Goal: Find specific page/section: Find specific page/section

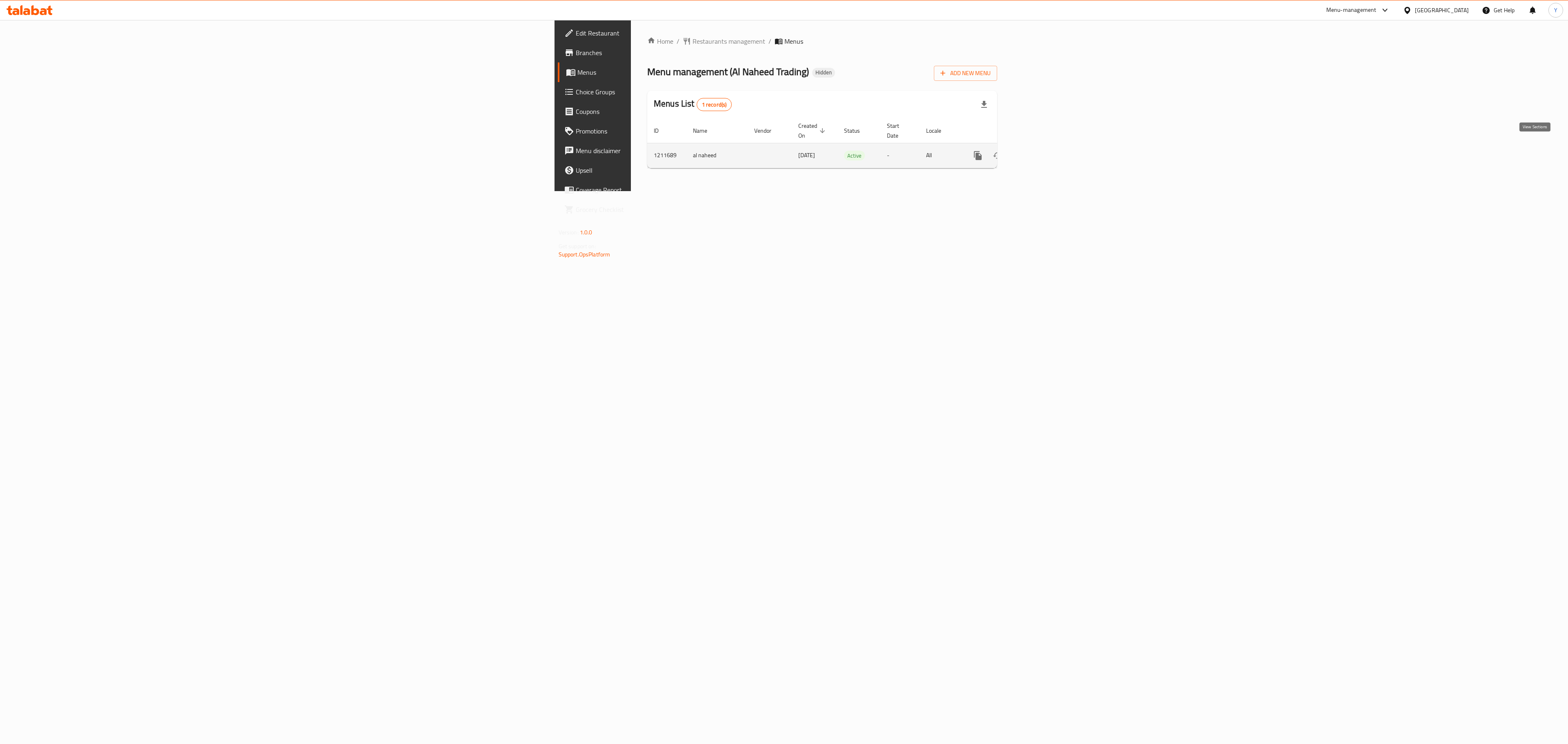
click at [1041, 151] on icon "enhanced table" at bounding box center [1037, 156] width 10 height 10
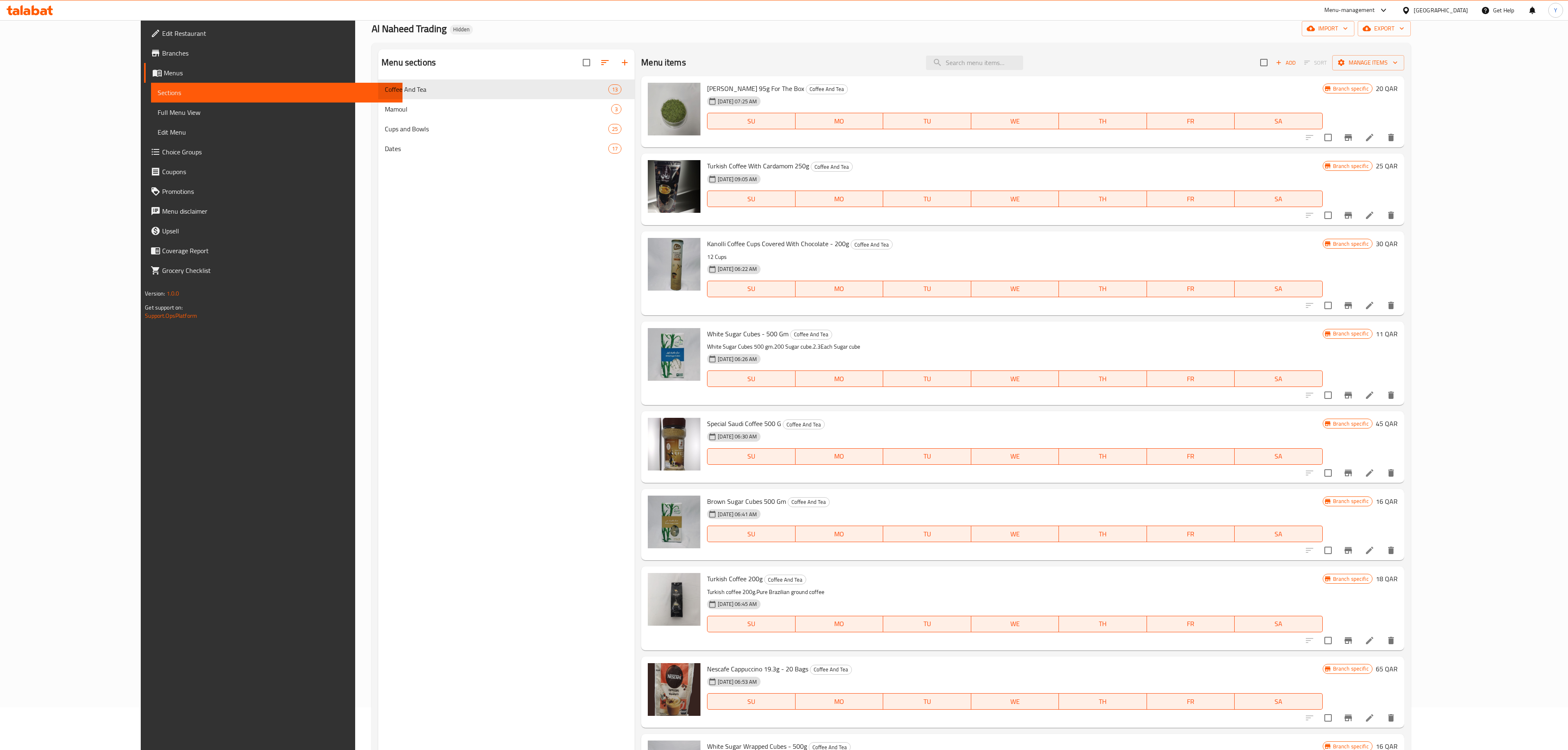
scroll to position [41, 0]
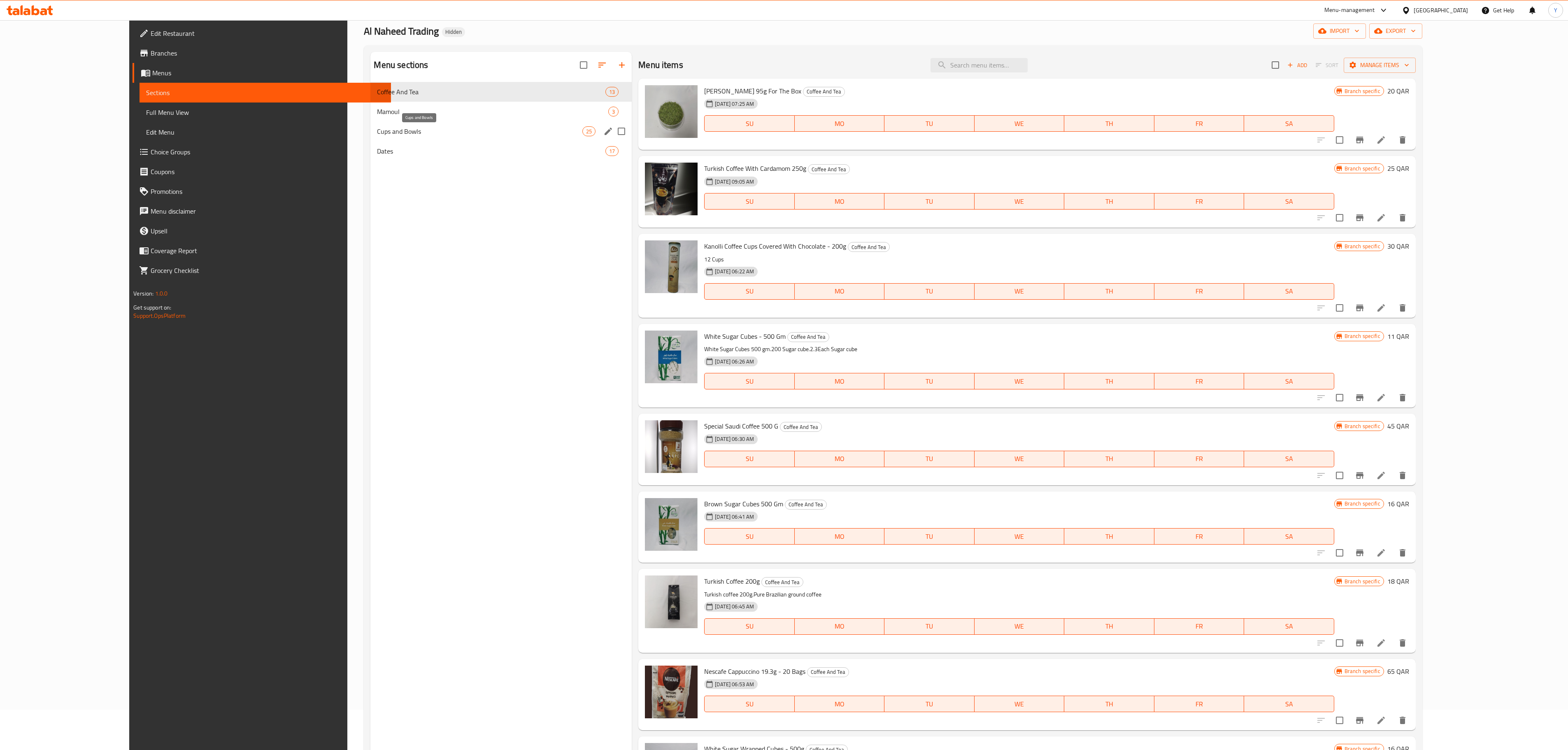
click at [515, 130] on span "Cups and Bowls" at bounding box center [479, 131] width 206 height 10
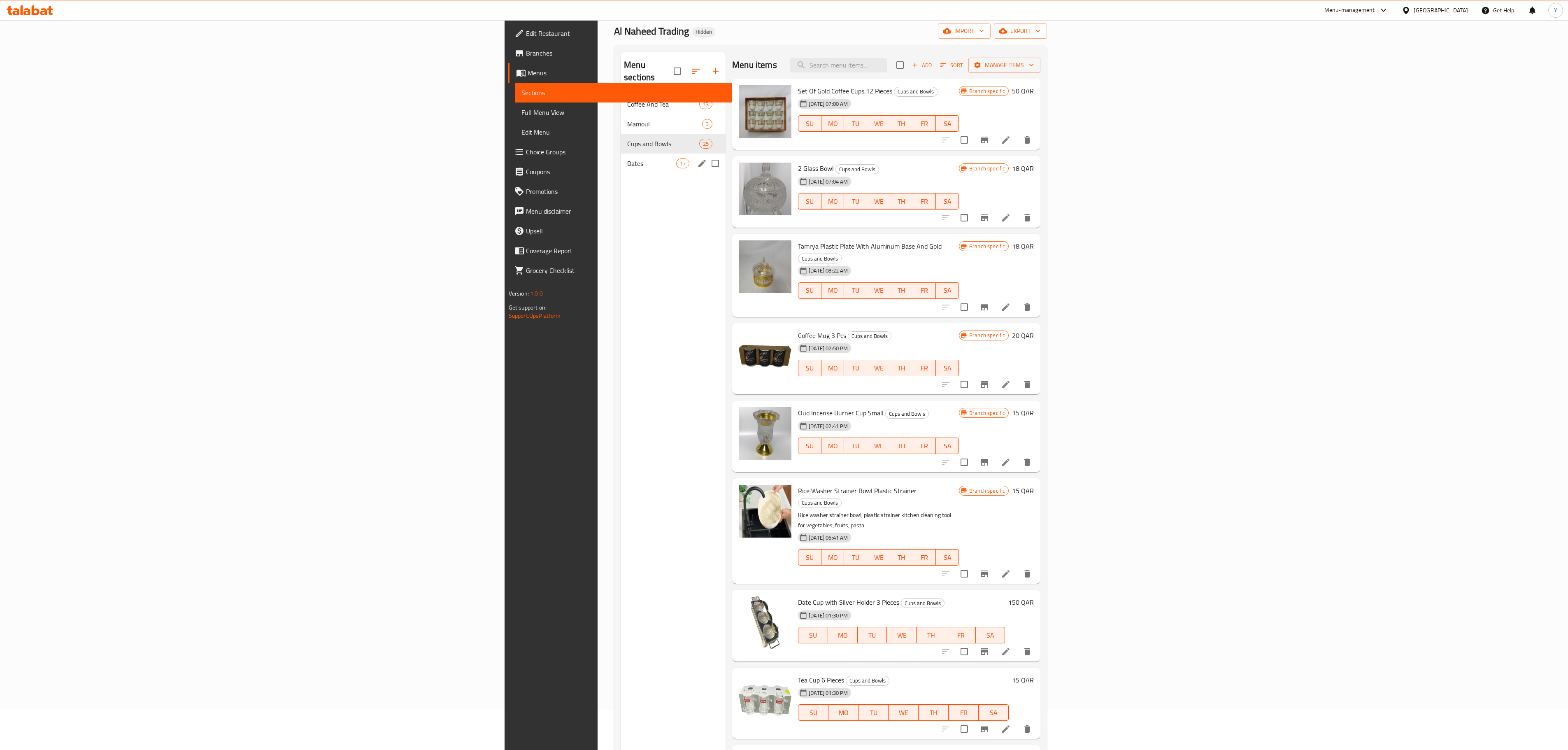
click at [621, 158] on div "Dates 17" at bounding box center [673, 163] width 105 height 20
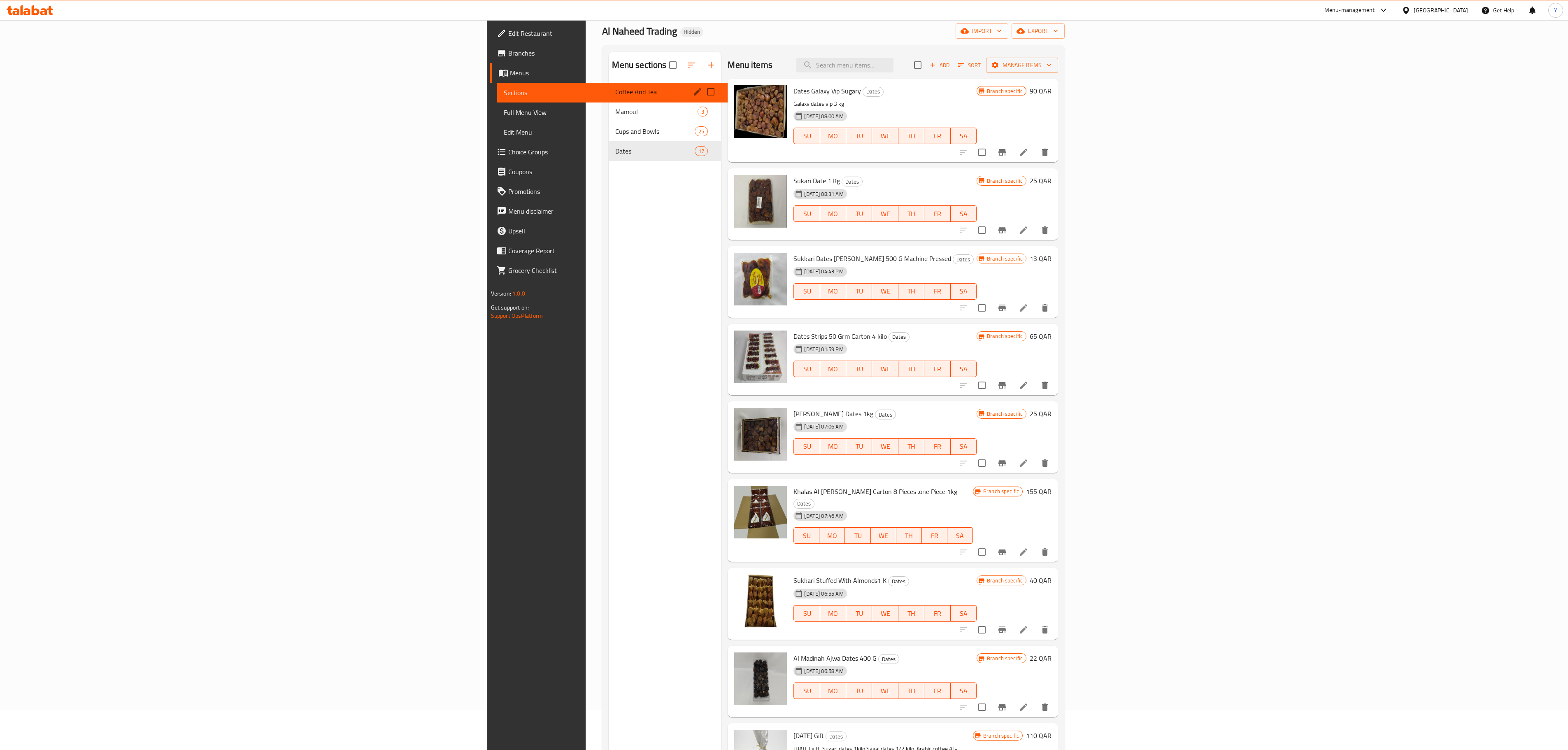
click at [615, 91] on span "Coffee And Tea" at bounding box center [644, 92] width 56 height 10
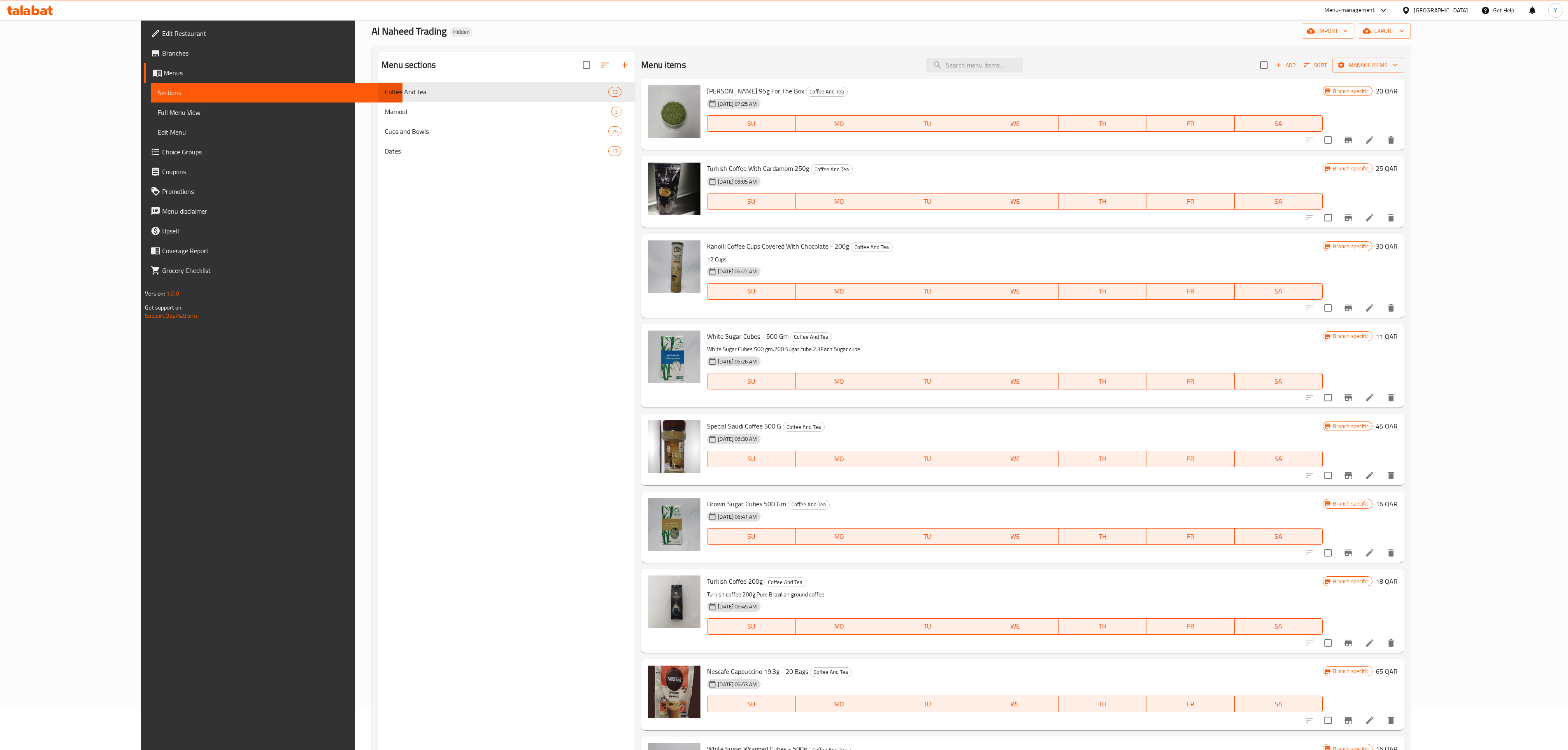
click at [1310, 46] on div "Menu sections Coffee And Tea 13 Mamoul 3 Cups and Bowls 25 Dates 17 Menu items …" at bounding box center [891, 427] width 1039 height 764
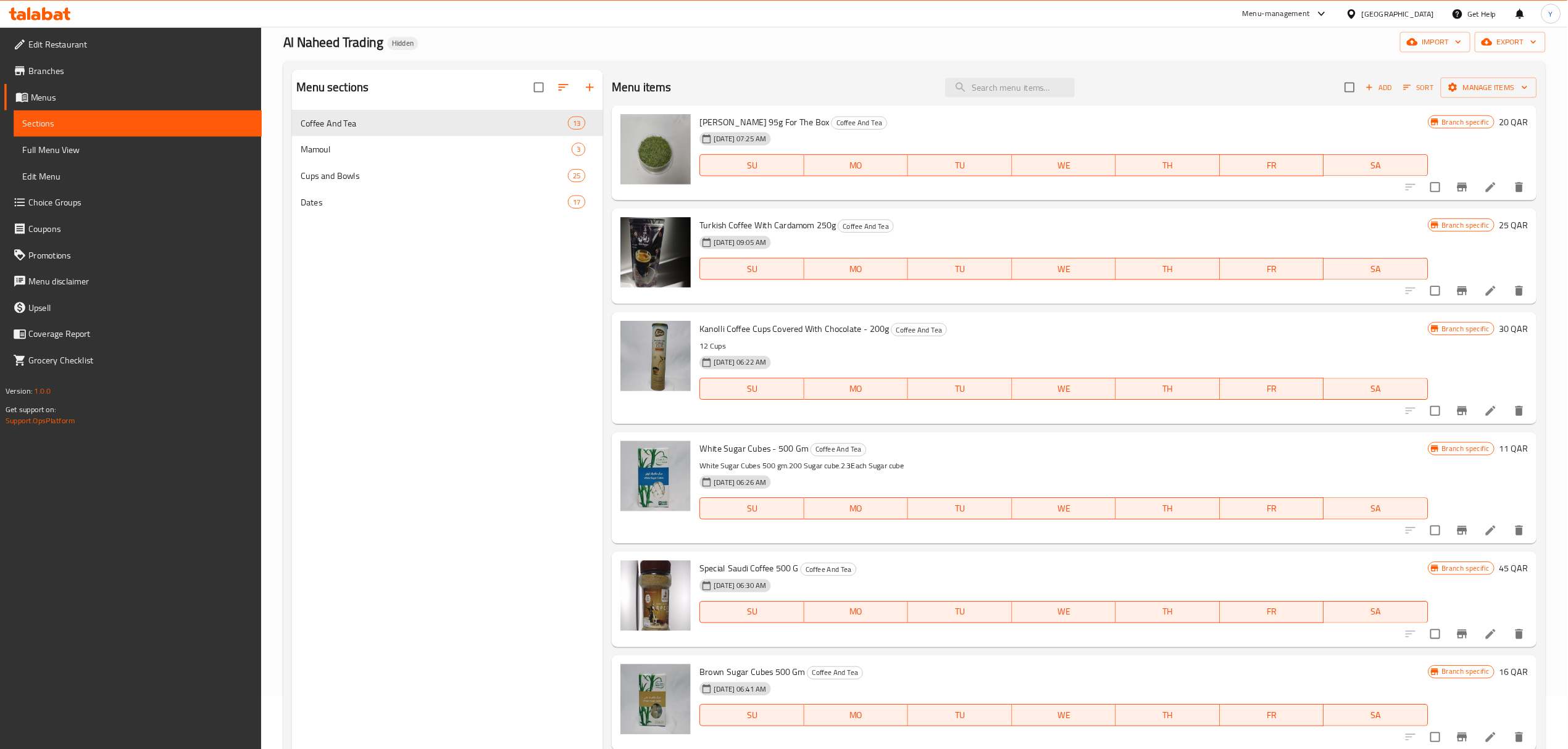
scroll to position [60, 0]
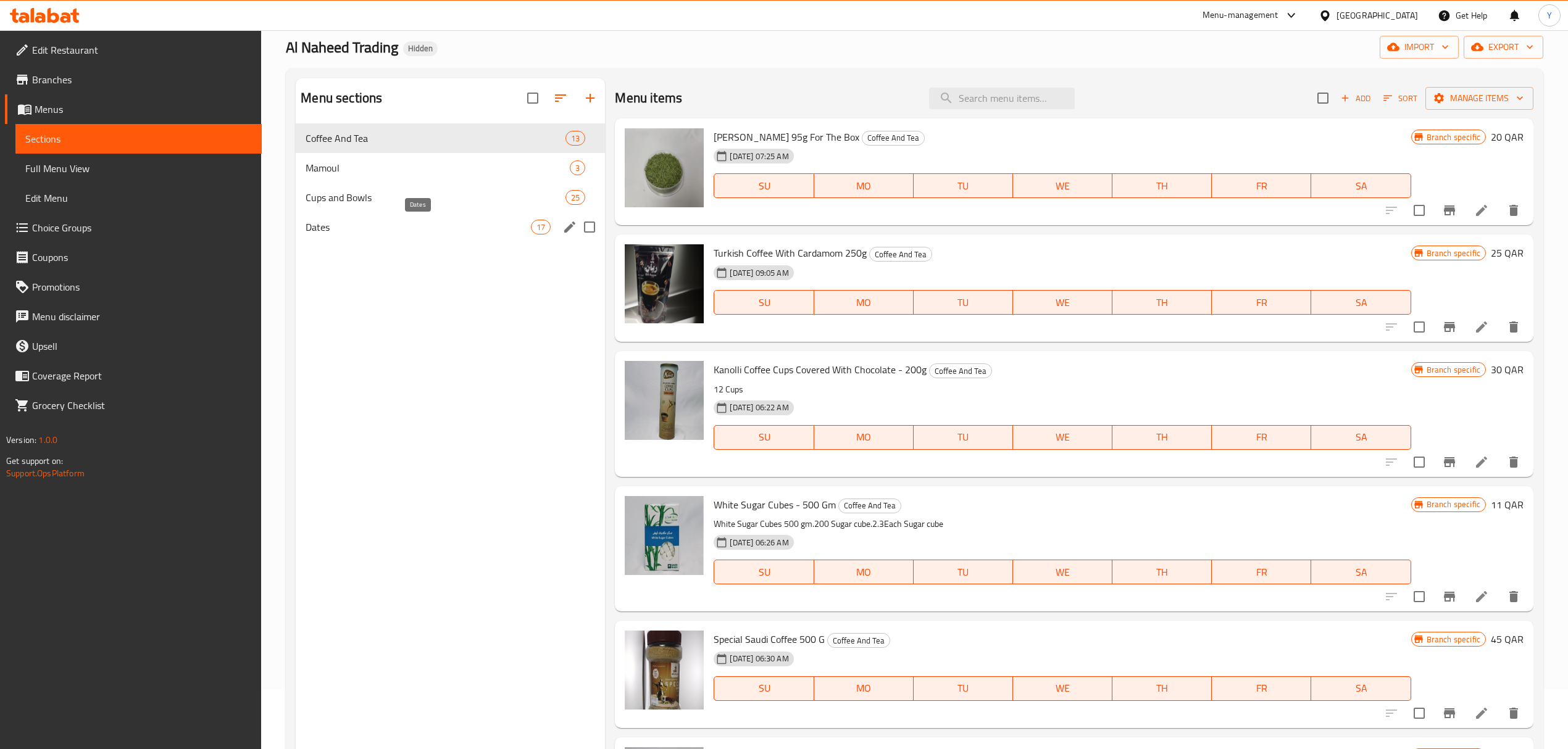
click at [449, 223] on span "Dates" at bounding box center [418, 227] width 225 height 15
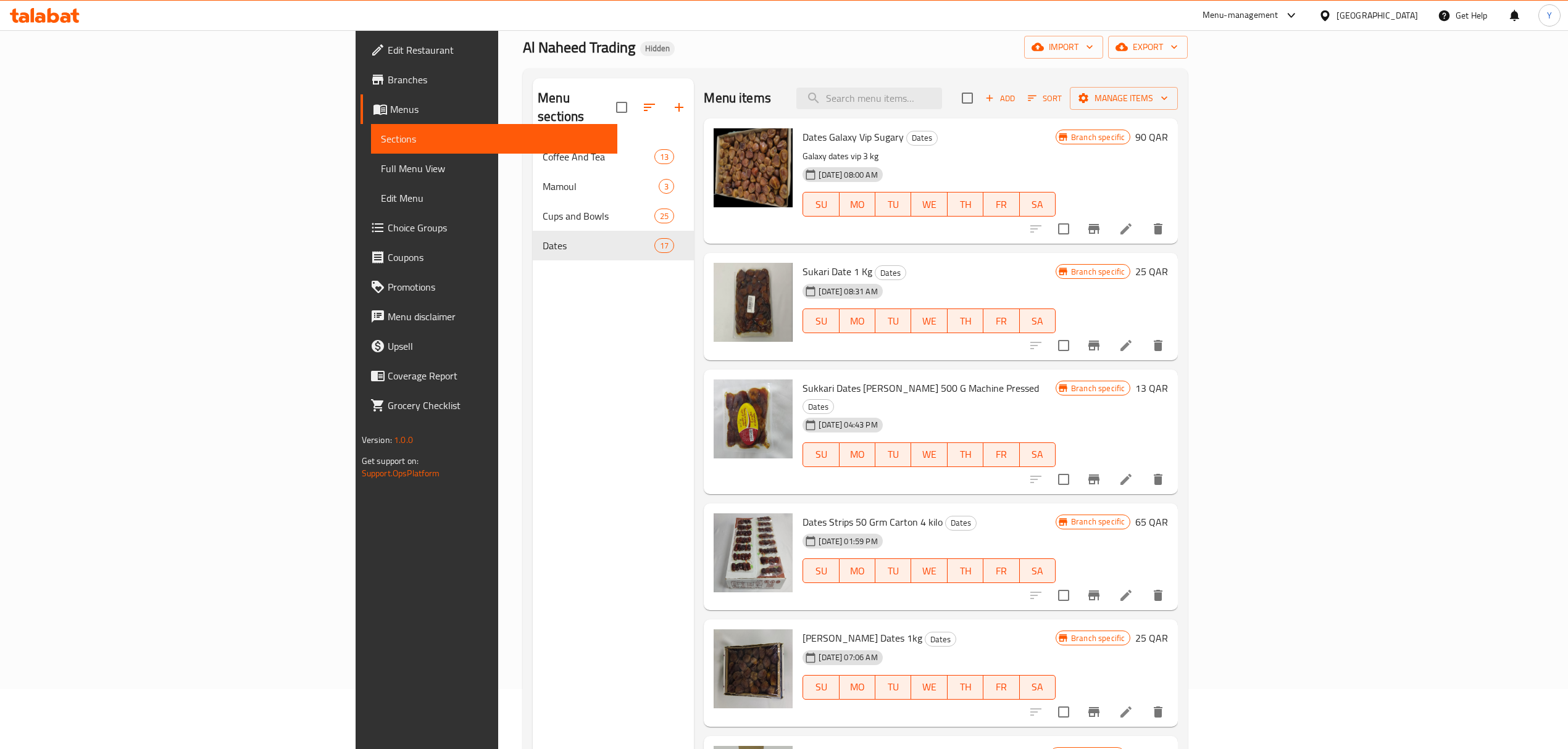
drag, startPoint x: 1518, startPoint y: 174, endPoint x: 1522, endPoint y: 179, distance: 6.4
click at [1178, 179] on div "Menu items Add Sort Manage items Dates Galaxy Vip Sugary Dates Galaxy dates vip…" at bounding box center [936, 453] width 484 height 749
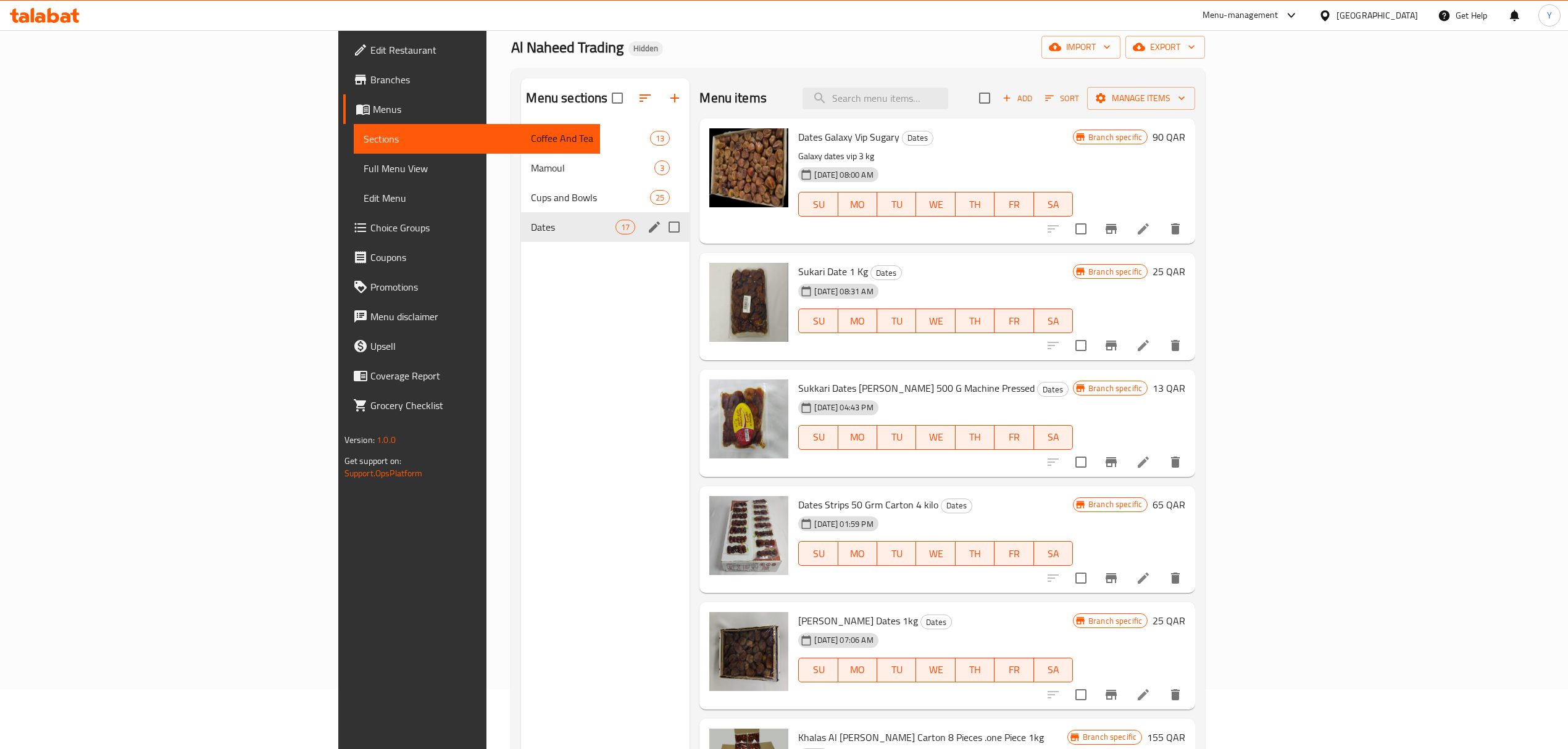
click at [531, 198] on span "Cups and Bowls" at bounding box center [590, 198] width 119 height 15
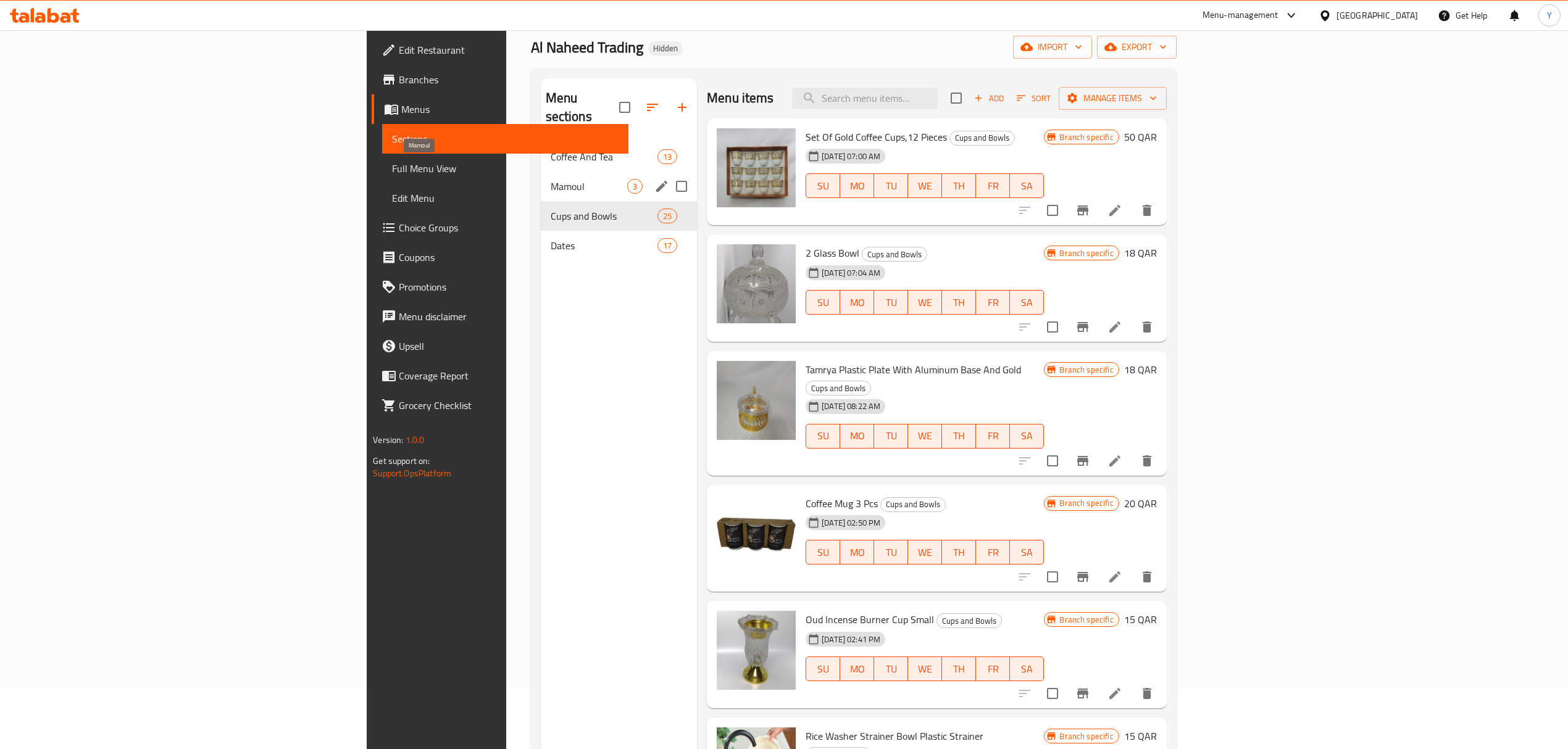
click at [550, 179] on span "Mamoul" at bounding box center [588, 187] width 76 height 15
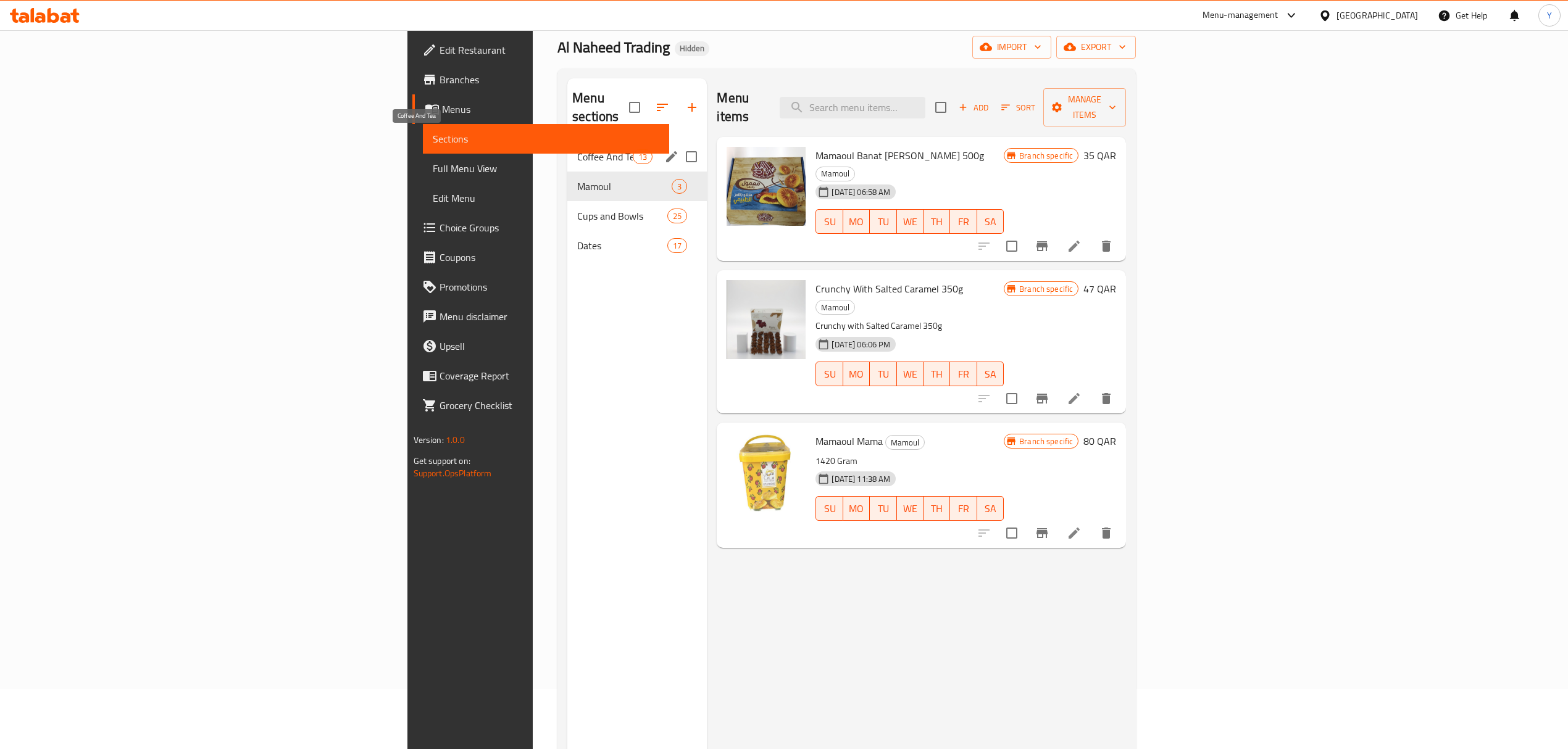
click at [577, 149] on span "Coffee And Tea" at bounding box center [605, 156] width 55 height 15
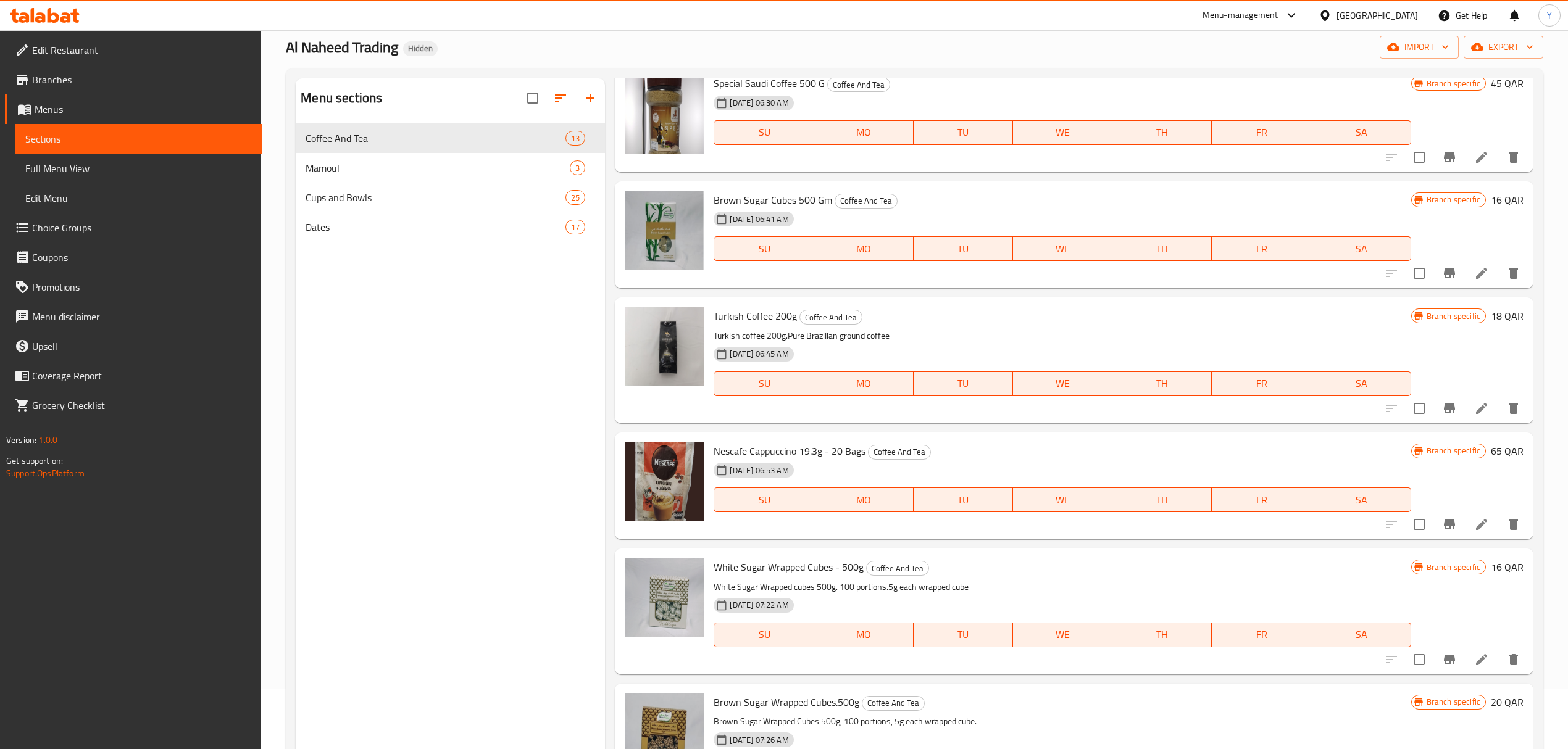
scroll to position [1003, 0]
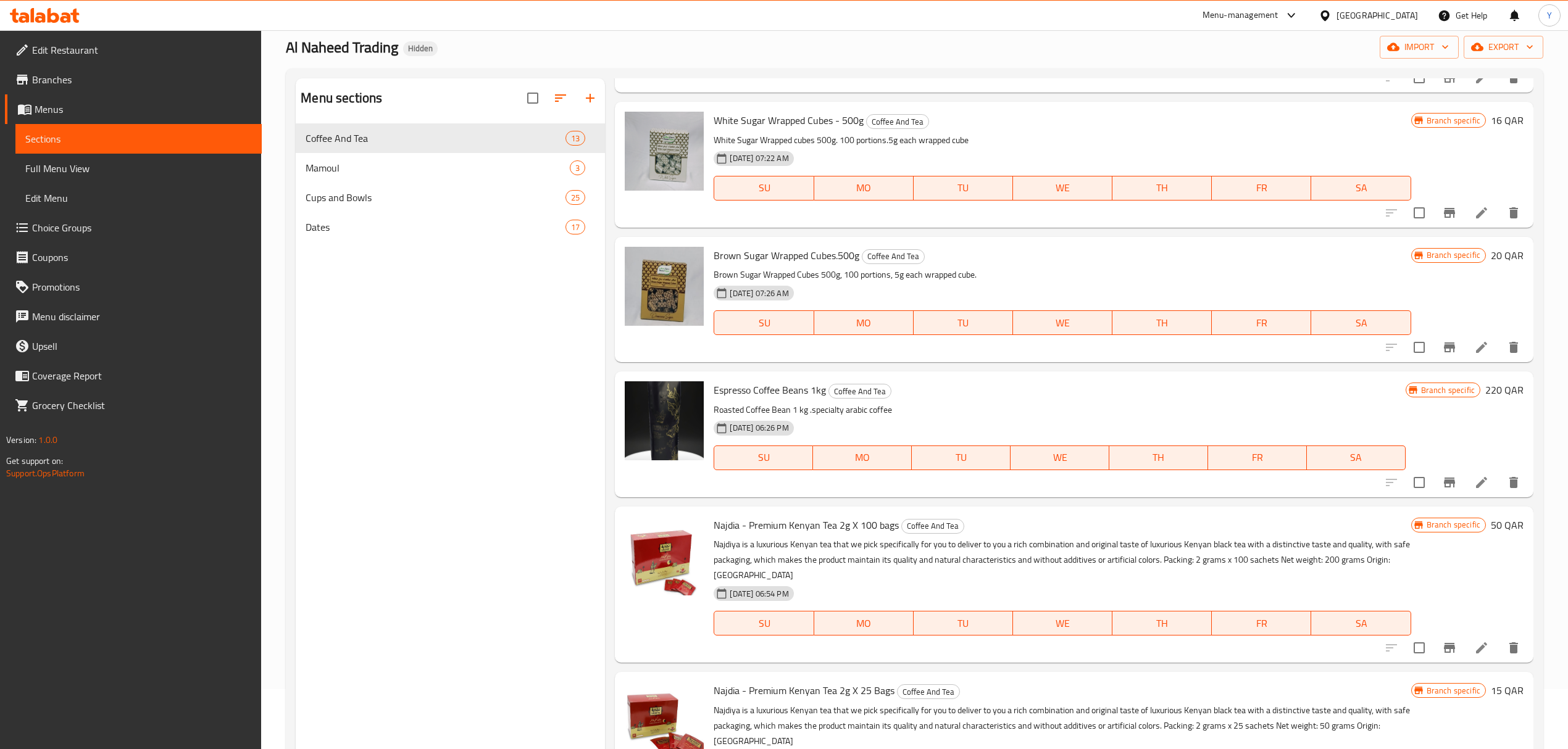
drag, startPoint x: 733, startPoint y: 246, endPoint x: 747, endPoint y: 343, distance: 98.0
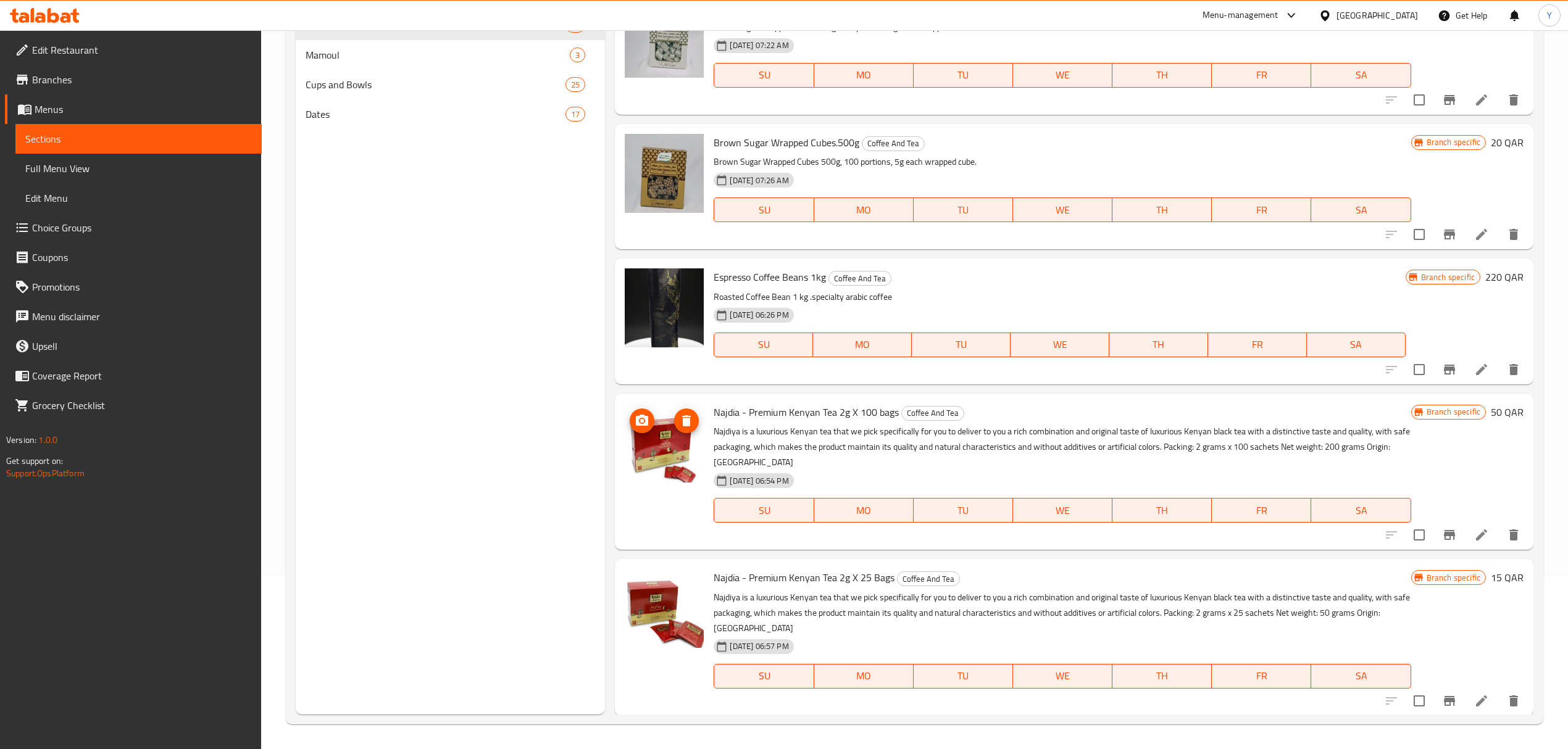
drag, startPoint x: 699, startPoint y: 357, endPoint x: 702, endPoint y: 432, distance: 75.1
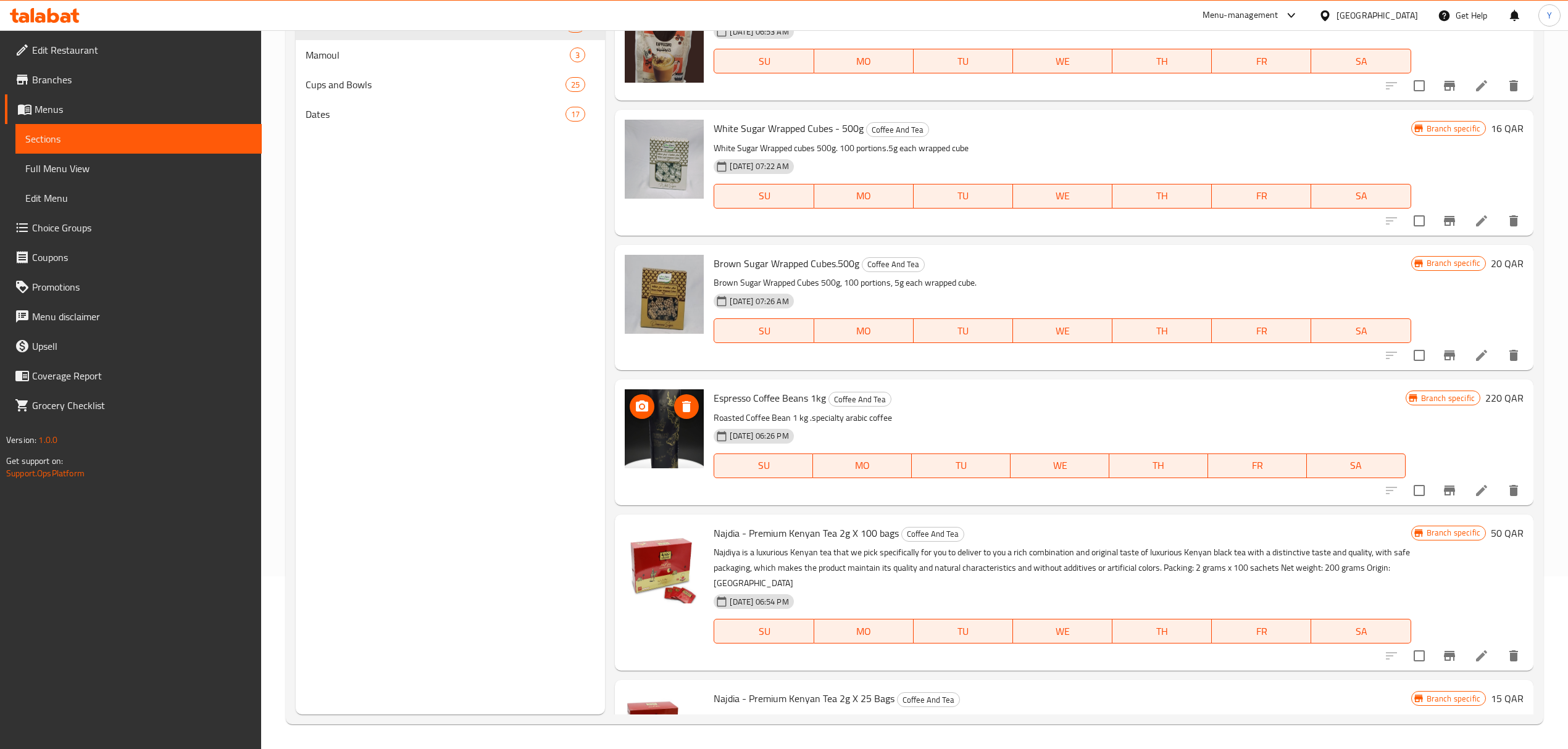
scroll to position [0, 0]
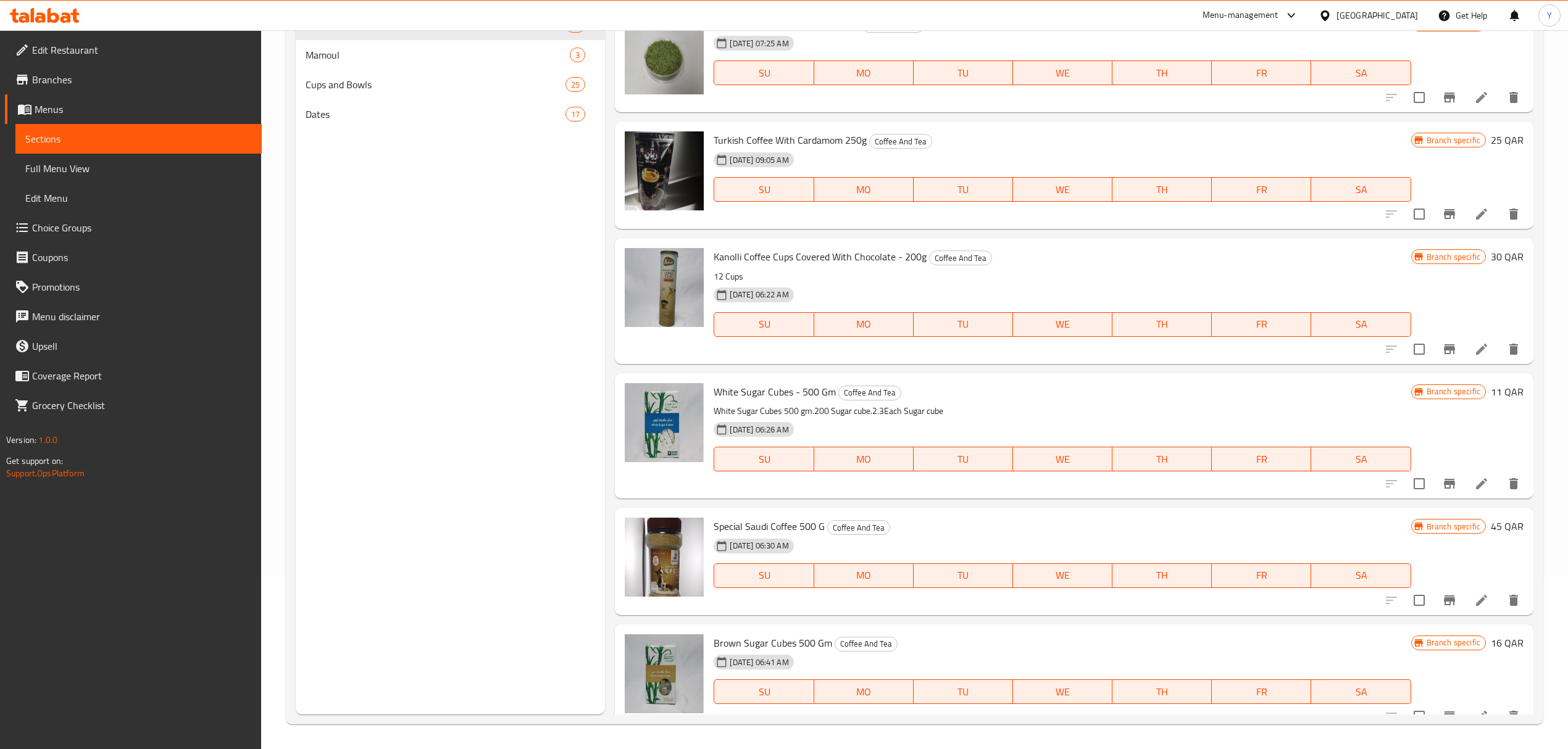
drag, startPoint x: 698, startPoint y: 303, endPoint x: 717, endPoint y: 33, distance: 270.7
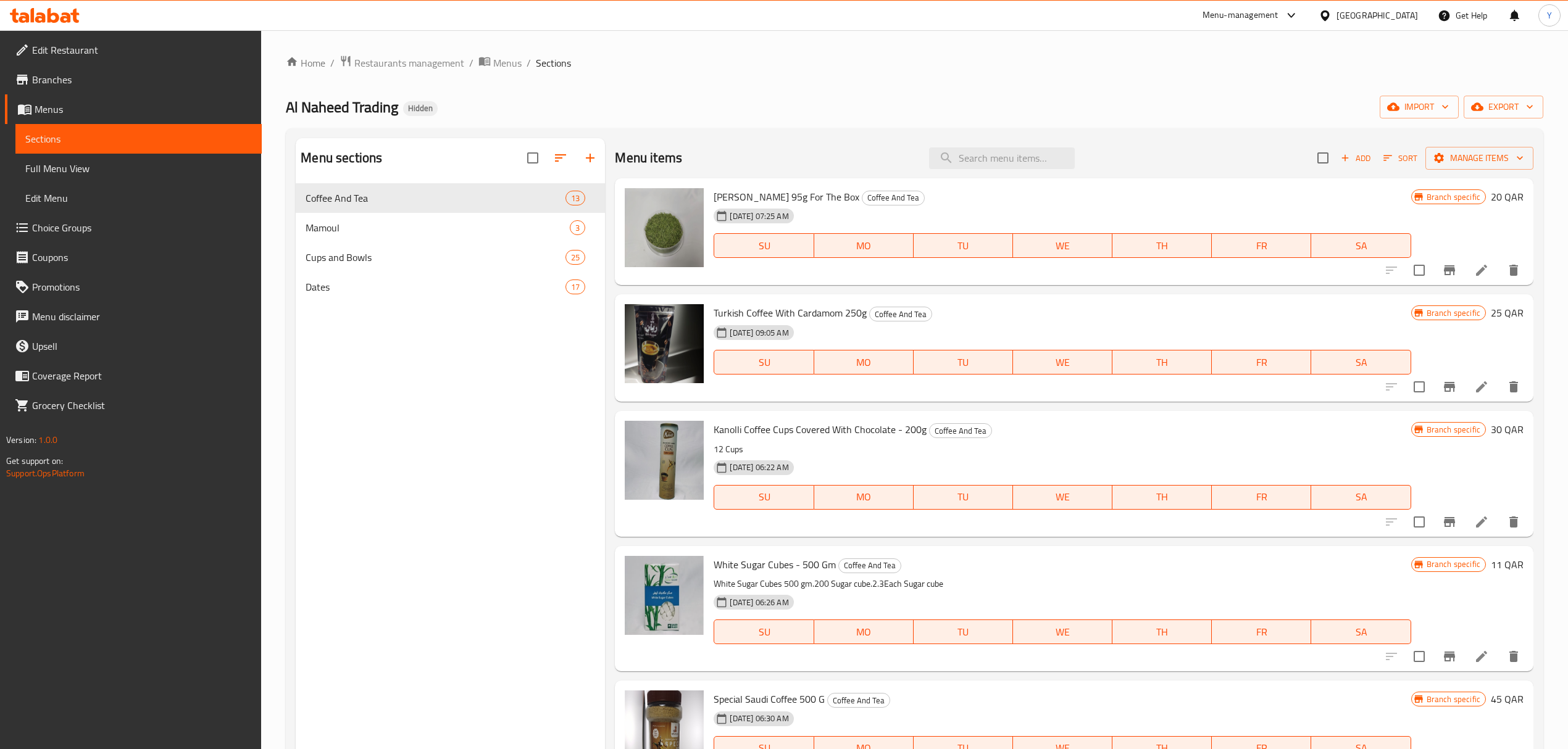
drag, startPoint x: 694, startPoint y: 123, endPoint x: 695, endPoint y: 22, distance: 101.0
click at [404, 249] on div "Cups and Bowls 25" at bounding box center [450, 258] width 309 height 29
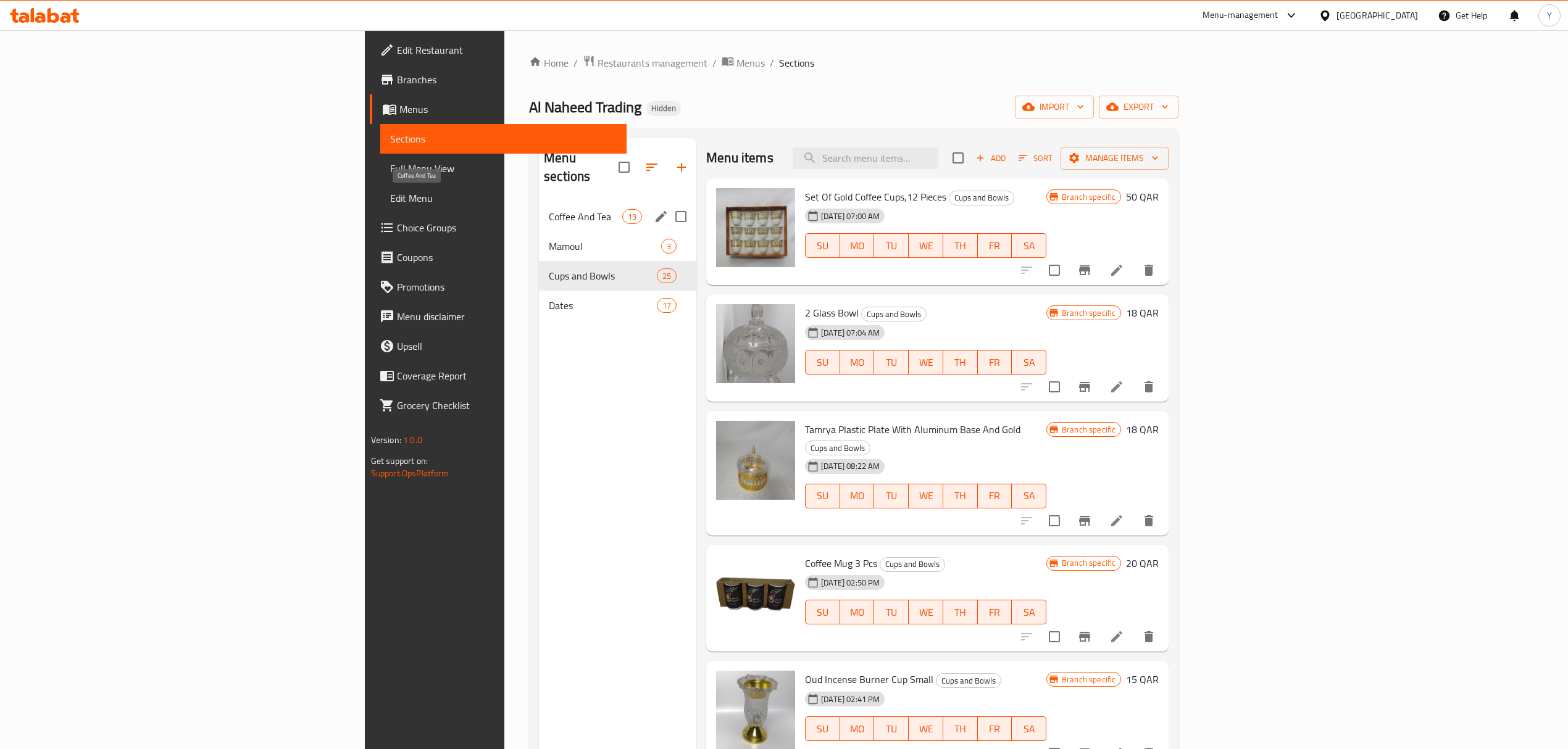
click at [548, 209] on span "Coffee And Tea" at bounding box center [585, 216] width 74 height 15
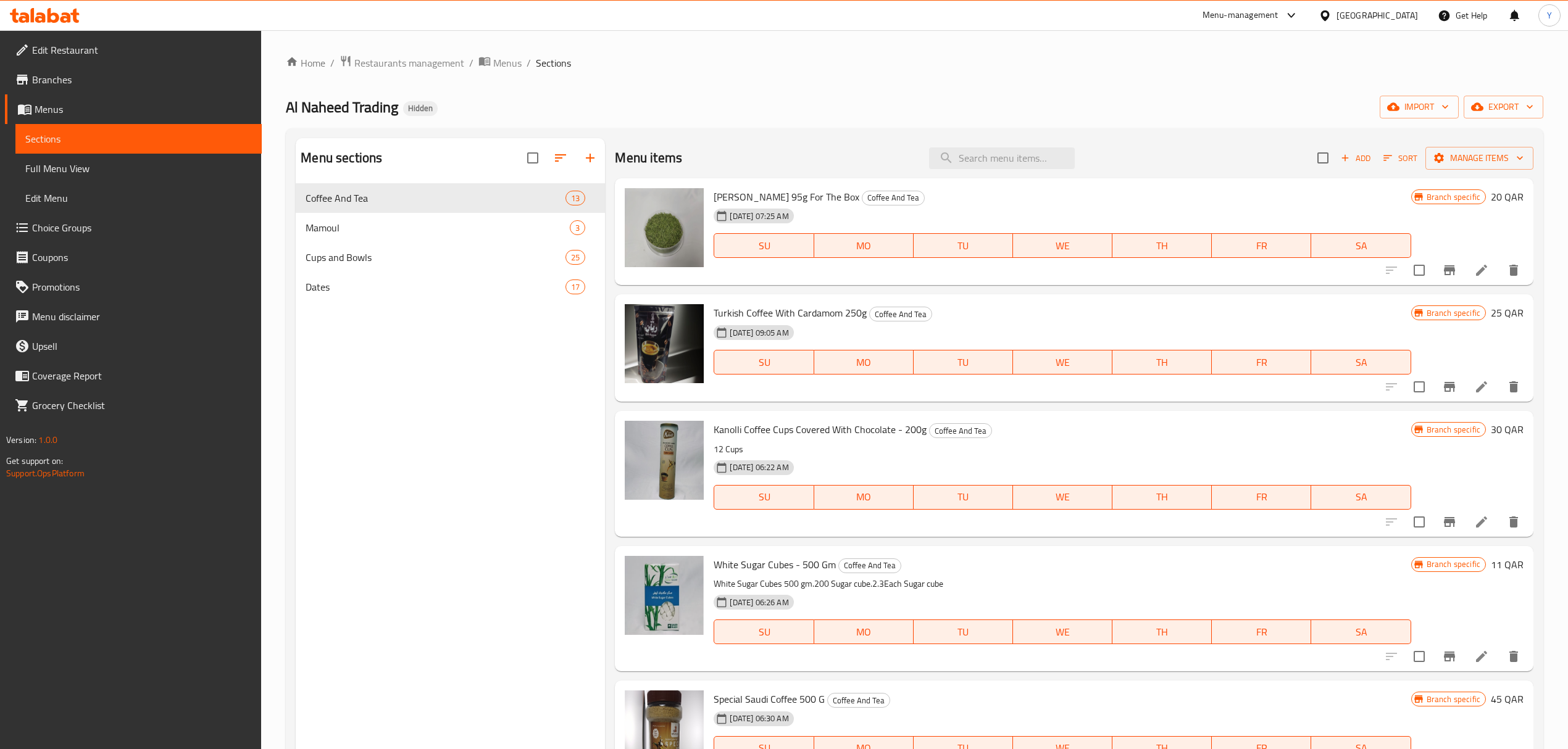
click at [92, 52] on span "Edit Restaurant" at bounding box center [142, 50] width 220 height 15
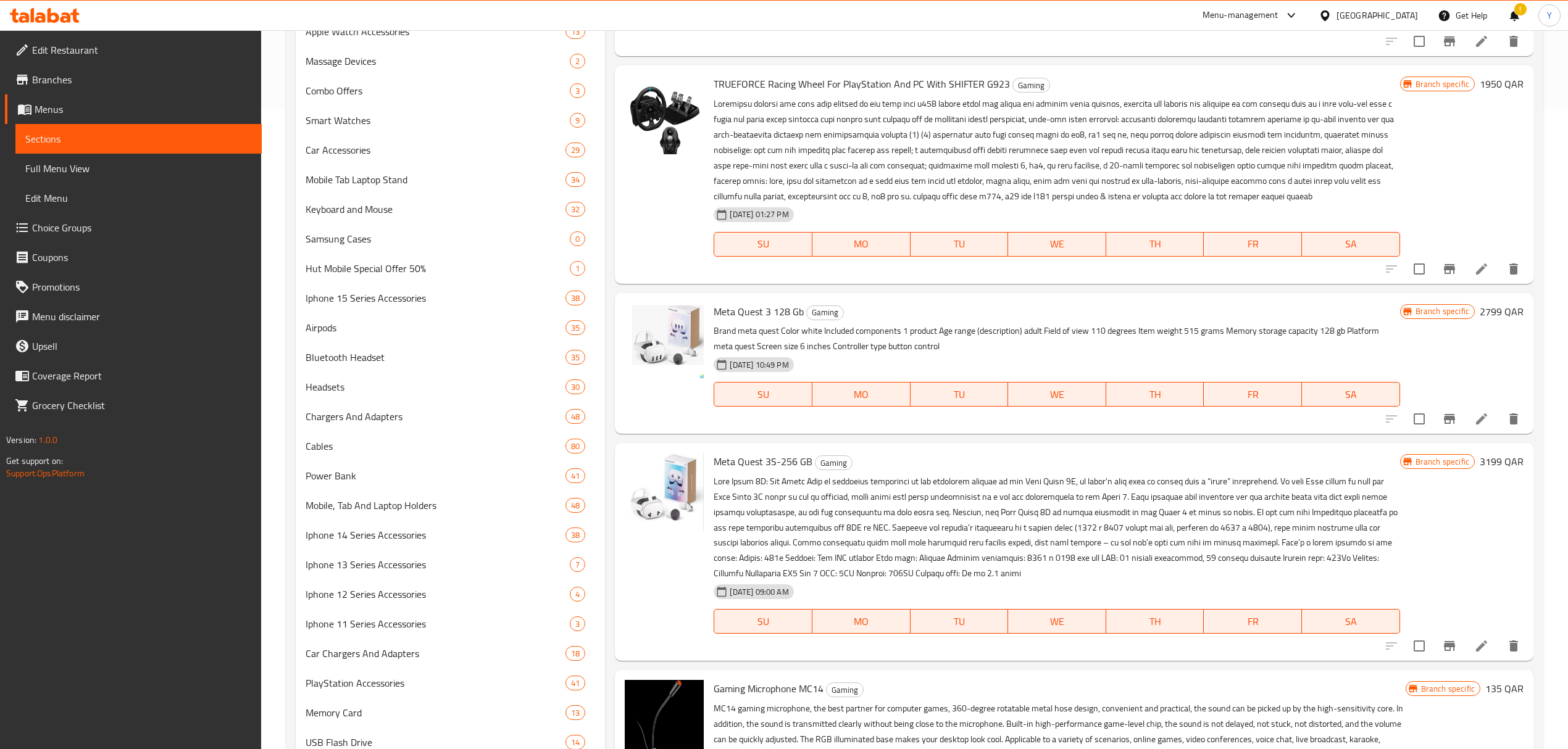
scroll to position [2792, 0]
